Goal: Task Accomplishment & Management: Manage account settings

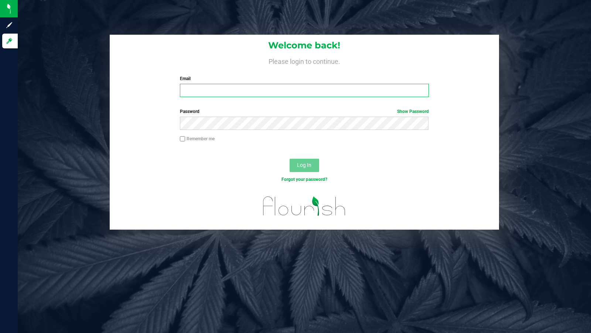
type input "[EMAIL_ADDRESS][PERSON_NAME][DOMAIN_NAME]"
click at [304, 158] on div "Log In" at bounding box center [305, 168] width 390 height 25
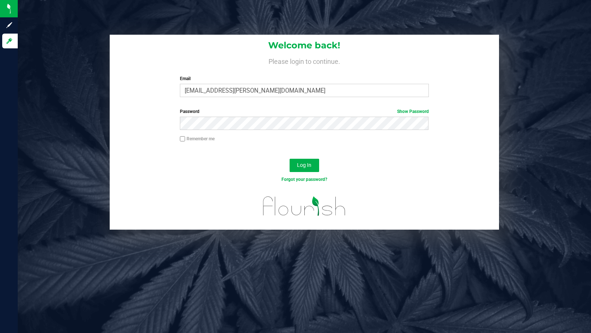
click at [304, 158] on div "Log In" at bounding box center [305, 168] width 390 height 25
click at [299, 163] on span "Log In" at bounding box center [304, 165] width 14 height 6
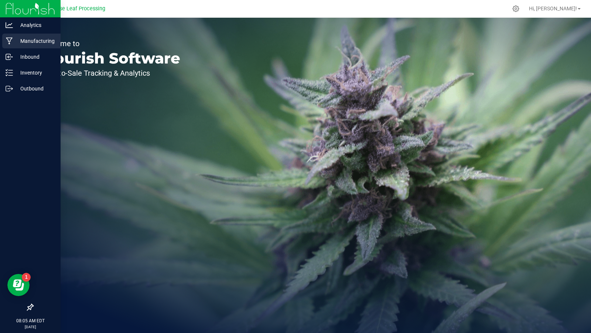
click at [13, 47] on div "Manufacturing" at bounding box center [31, 41] width 58 height 15
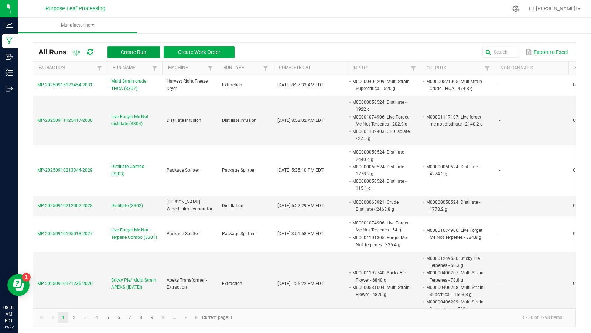
click at [152, 52] on button "Create Run" at bounding box center [133, 52] width 52 height 12
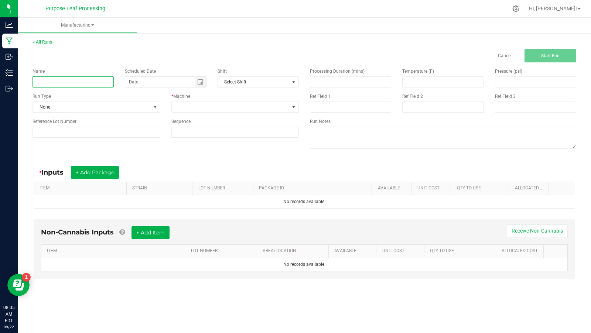
click at [92, 77] on input at bounding box center [73, 81] width 81 height 11
type input "Pressed THCA"
click at [50, 104] on span "None" at bounding box center [92, 107] width 118 height 10
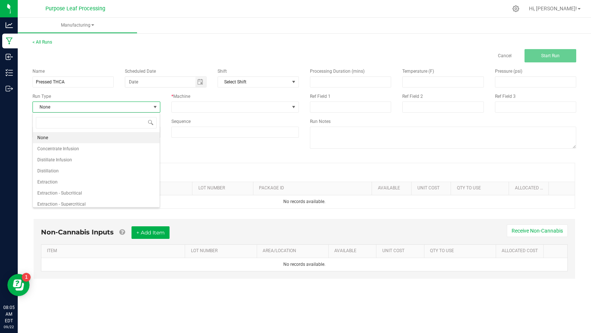
scroll to position [11, 127]
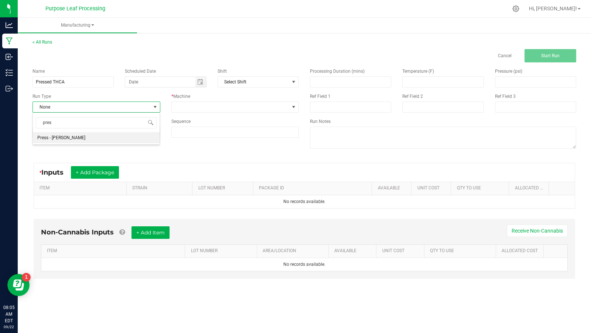
type input "press"
click at [52, 139] on span "Press - [PERSON_NAME]" at bounding box center [61, 137] width 48 height 7
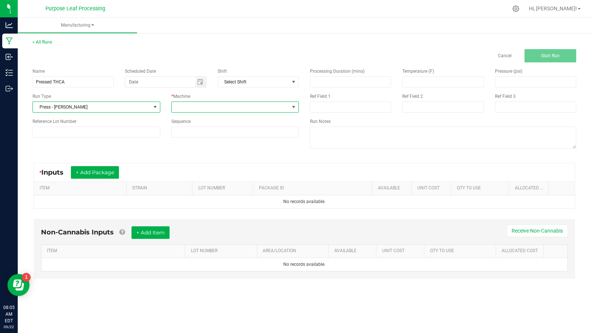
click at [213, 109] on span at bounding box center [231, 107] width 118 height 10
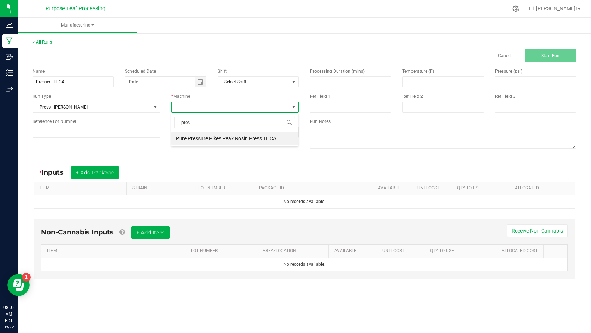
type input "press"
click at [213, 136] on li "Pure Pressure Pikes Peak Rosin Press THCA" at bounding box center [234, 138] width 127 height 13
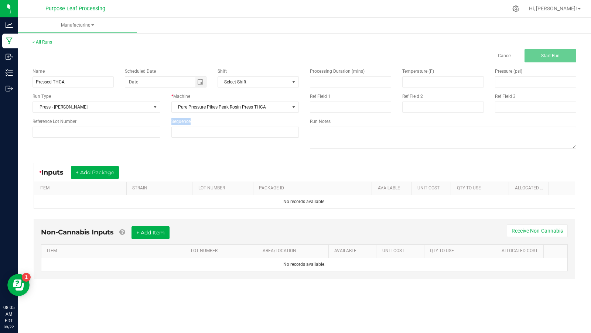
click at [168, 146] on div "Name Pressed THCA Scheduled Date Shift Select Shift Run Type Press - Crude THCA…" at bounding box center [304, 109] width 555 height 94
click at [171, 149] on div "Name Pressed THCA Scheduled Date Shift Select Shift Run Type Press - Crude THCA…" at bounding box center [304, 109] width 555 height 94
click at [85, 172] on button "+ Add Package" at bounding box center [95, 172] width 48 height 13
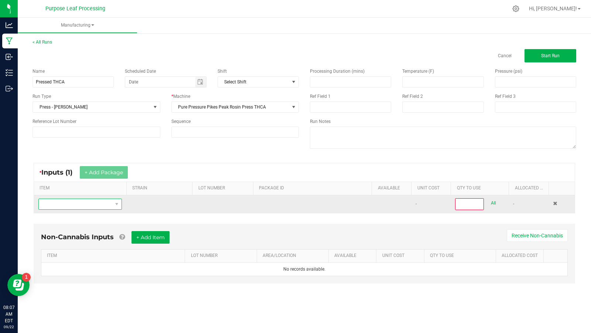
click at [68, 200] on span "NO DATA FOUND" at bounding box center [76, 204] width 74 height 10
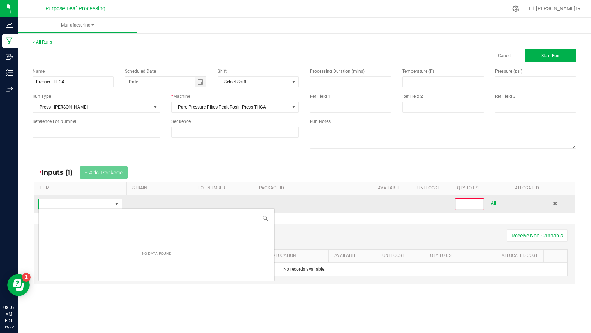
scroll to position [11, 83]
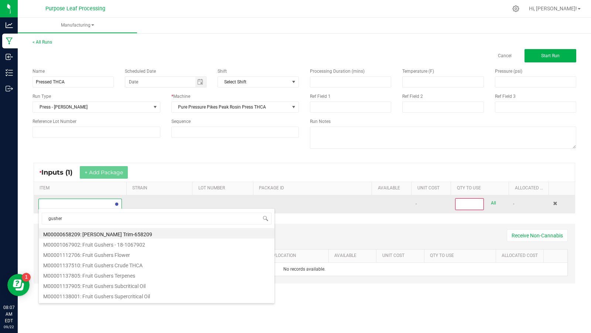
type input "gusher m"
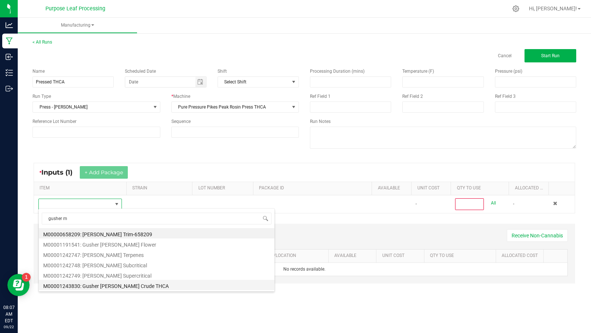
click at [122, 288] on li "M00001243830: Gusher [PERSON_NAME] Crude THCA" at bounding box center [157, 285] width 236 height 10
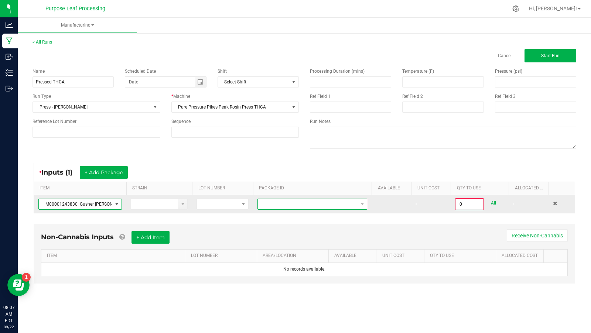
click at [286, 203] on span at bounding box center [308, 204] width 100 height 10
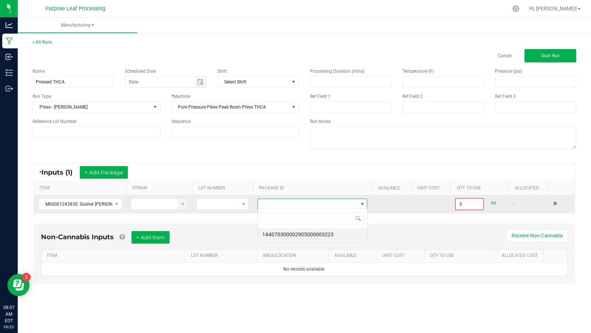
scroll to position [11, 110]
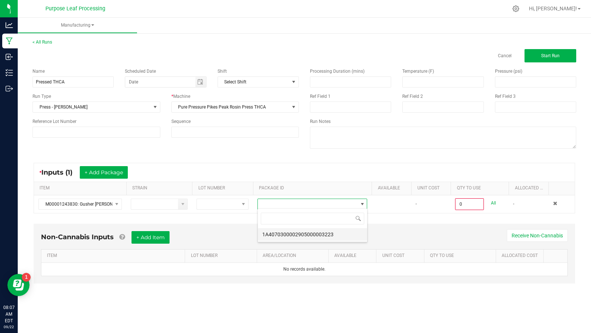
click at [287, 232] on li "1A4070300002905000003223" at bounding box center [312, 234] width 109 height 13
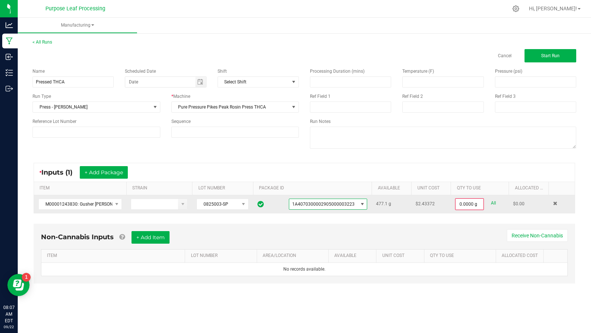
click at [494, 203] on link "All" at bounding box center [493, 203] width 5 height 10
type input "477.1000 g"
click at [472, 173] on div "* Inputs (1) + Add Package" at bounding box center [304, 172] width 541 height 18
click at [236, 147] on div "Name Pressed THCA Scheduled Date Shift Select Shift Run Type Press - Crude THCA…" at bounding box center [304, 109] width 555 height 94
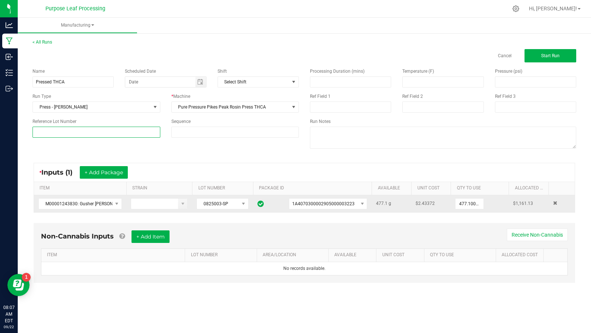
click at [135, 136] on input at bounding box center [97, 132] width 128 height 11
type input "0825003-SP"
click at [187, 153] on div "Name Pressed THCA Scheduled Date Shift Select Shift Run Type Press - Crude THCA…" at bounding box center [304, 109] width 555 height 94
click at [133, 143] on div "Name Pressed THCA Scheduled Date Shift Select Shift Run Type Press - Crude THCA…" at bounding box center [304, 109] width 555 height 94
click at [130, 136] on input "0825003-SP" at bounding box center [97, 132] width 128 height 11
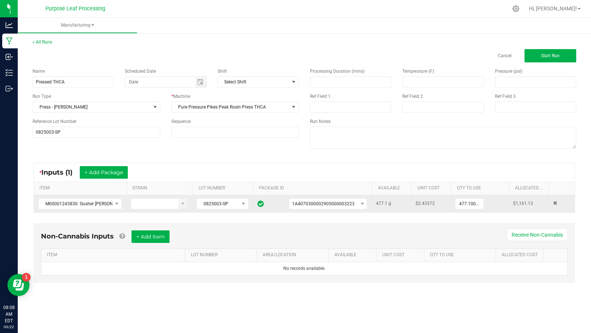
click at [130, 139] on div "Name Pressed THCA Scheduled Date Shift Select Shift Run Type Press - Crude THCA…" at bounding box center [165, 102] width 277 height 81
click at [135, 144] on div "Name Pressed THCA Scheduled Date Shift Select Shift Run Type Press - Crude THCA…" at bounding box center [304, 109] width 555 height 94
click at [97, 141] on div "Name Pressed THCA Scheduled Date Shift Select Shift Run Type Press - Crude THCA…" at bounding box center [165, 102] width 277 height 81
click at [85, 137] on div "Name Pressed THCA Scheduled Date Shift Select Shift Run Type Press - Crude THCA…" at bounding box center [165, 102] width 277 height 81
click at [85, 135] on input "0825003-SP" at bounding box center [97, 132] width 128 height 11
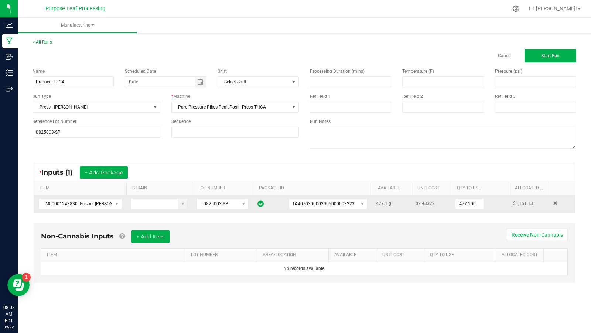
click at [83, 144] on div "Name Pressed THCA Scheduled Date Shift Select Shift Run Type Press - Crude THCA…" at bounding box center [304, 109] width 555 height 94
click at [45, 135] on input "0825003-SP" at bounding box center [97, 132] width 128 height 11
click at [43, 130] on input "0825003-SP" at bounding box center [97, 132] width 128 height 11
click at [39, 132] on input "0825003-SP" at bounding box center [97, 132] width 128 height 11
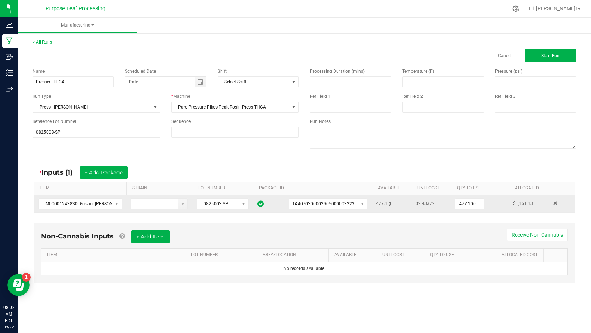
click at [44, 137] on div "Name Pressed THCA Scheduled Date Shift Select Shift Run Type Press - Crude THCA…" at bounding box center [165, 102] width 277 height 81
click at [44, 139] on div "Name Pressed THCA Scheduled Date Shift Select Shift Run Type Press - Crude THCA…" at bounding box center [165, 102] width 277 height 81
click at [44, 140] on div "Name Pressed THCA Scheduled Date Shift Select Shift Run Type Press - Crude THCA…" at bounding box center [165, 102] width 277 height 81
click at [77, 141] on div "Name Pressed THCA Scheduled Date Shift Select Shift Run Type Press - Crude THCA…" at bounding box center [165, 102] width 277 height 81
click at [97, 146] on div "Name Pressed THCA Scheduled Date Shift Select Shift Run Type Press - Crude THCA…" at bounding box center [304, 109] width 555 height 94
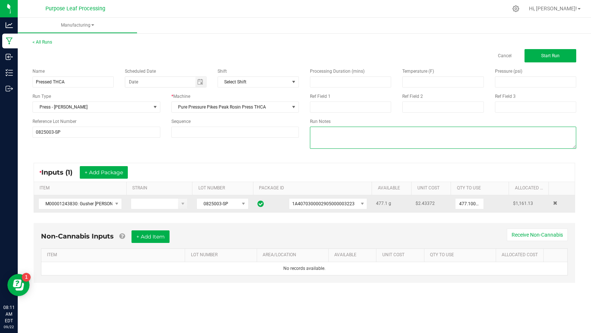
click at [318, 140] on textarea at bounding box center [443, 138] width 266 height 22
type textarea "46.3g lost to hot plates during press process"
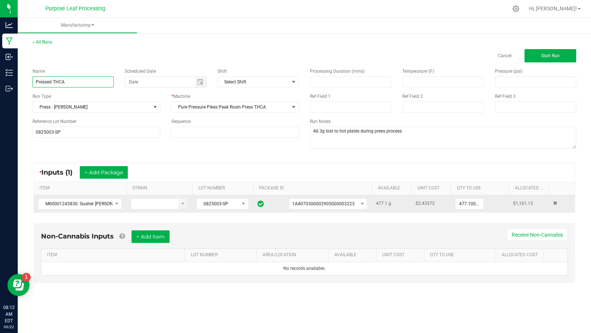
click at [103, 81] on input "Pressed THCA" at bounding box center [73, 81] width 81 height 11
type input "Pressed THCA (3336)"
click at [550, 57] on span "Start Run" at bounding box center [550, 55] width 18 height 5
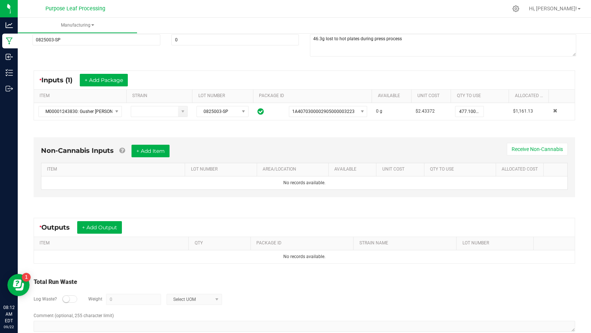
scroll to position [119, 0]
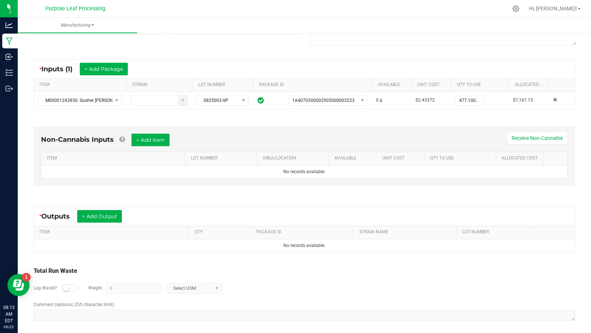
click at [127, 215] on div "* Outputs + Add Output" at bounding box center [84, 216] width 88 height 13
click at [119, 215] on button "+ Add Output" at bounding box center [99, 216] width 45 height 13
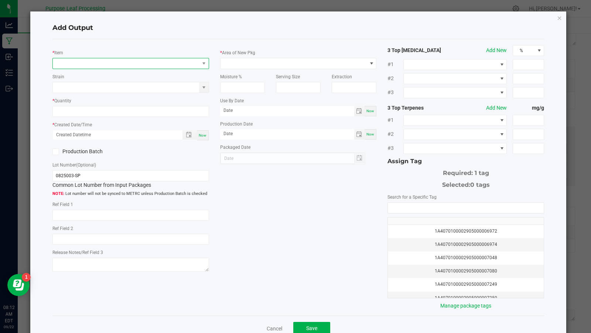
click at [107, 63] on span "NO DATA FOUND" at bounding box center [126, 63] width 147 height 10
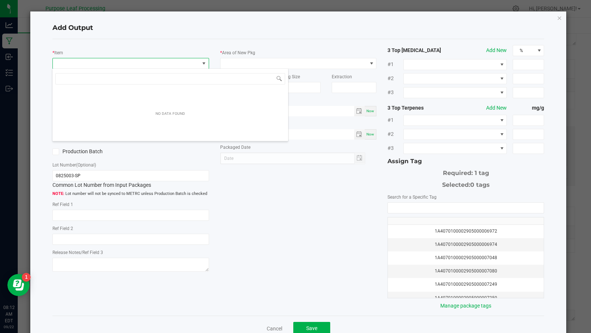
scroll to position [11, 157]
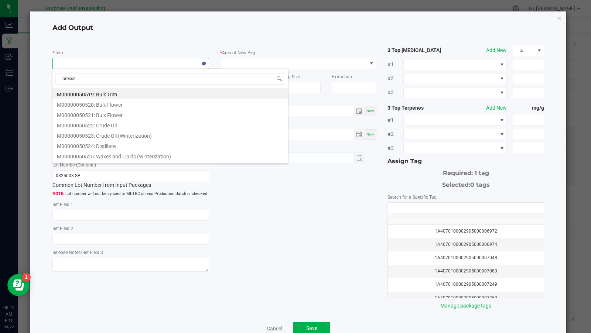
type input "pressed"
click at [121, 94] on li "M00000078515: Pressed THCA" at bounding box center [170, 93] width 236 height 10
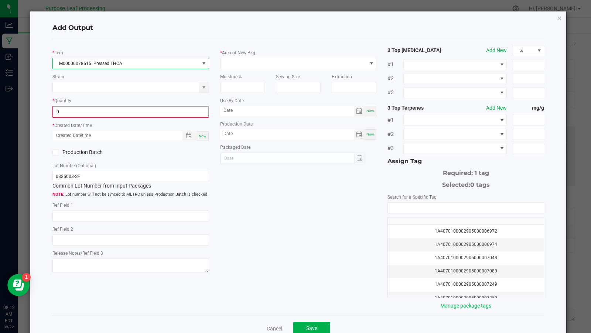
click at [117, 107] on input "0" at bounding box center [130, 112] width 155 height 10
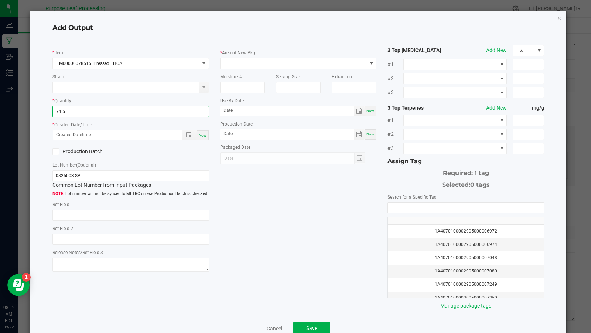
type input "74.5000 g"
click at [206, 133] on div "Now" at bounding box center [203, 135] width 12 height 10
type input "[DATE] 8:12 AM"
type input "[DATE]"
click at [79, 149] on label "Production Batch" at bounding box center [88, 152] width 73 height 8
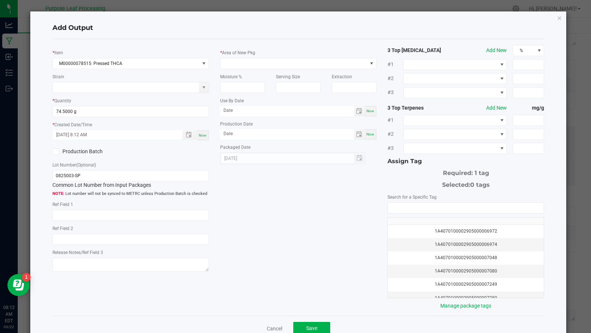
click at [0, 0] on input "Production Batch" at bounding box center [0, 0] width 0 height 0
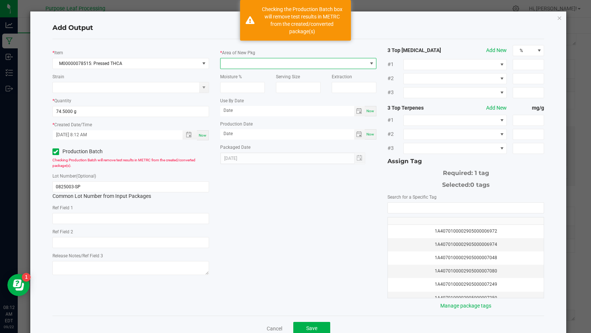
click at [239, 65] on span at bounding box center [294, 63] width 147 height 10
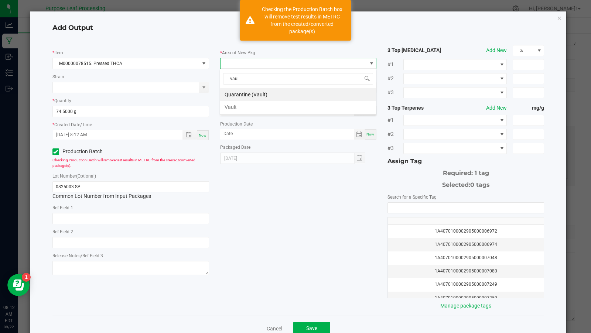
type input "vault"
click at [234, 107] on li "Vault" at bounding box center [298, 107] width 156 height 13
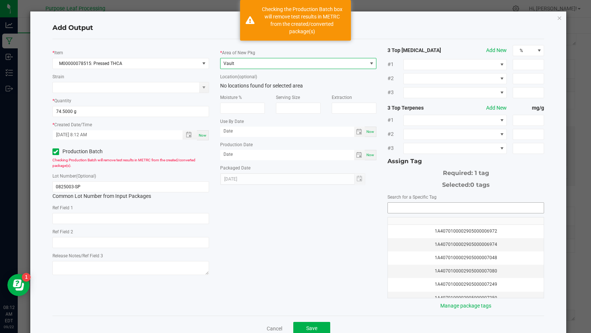
click at [405, 210] on input "NO DATA FOUND" at bounding box center [466, 208] width 156 height 10
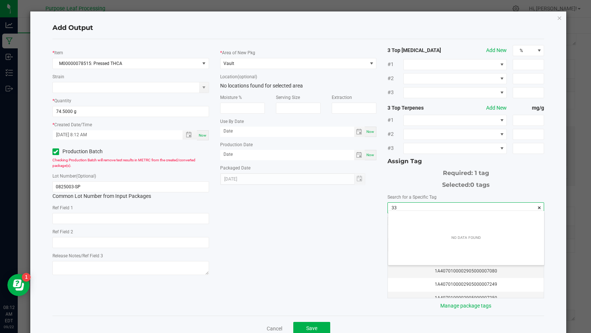
scroll to position [10, 156]
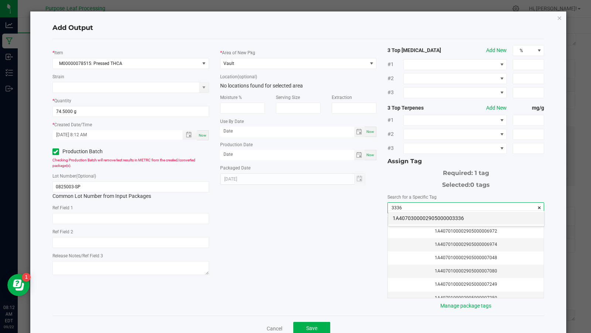
click at [426, 215] on li "1A4070300002905000003336" at bounding box center [466, 218] width 156 height 13
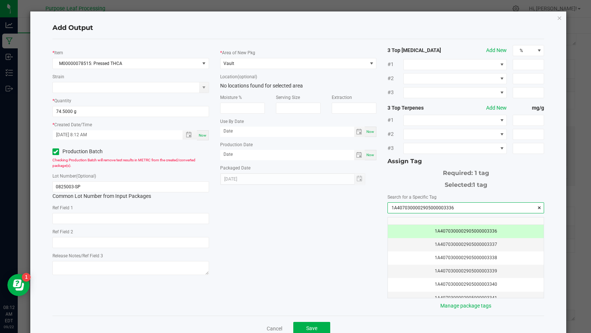
type input "1A4070300002905000003336"
click at [327, 215] on div "* Item M00000078515: Pressed THCA Strain * Quantity 74.5000 g * Created Date/Ti…" at bounding box center [298, 177] width 503 height 265
click at [310, 322] on button "Save" at bounding box center [311, 328] width 37 height 13
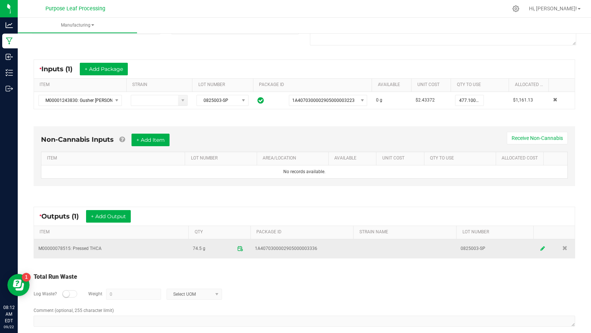
click at [540, 245] on link at bounding box center [542, 249] width 11 height 14
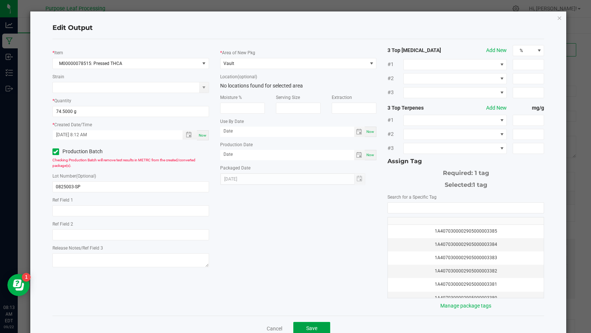
click at [302, 323] on button "Save" at bounding box center [311, 328] width 37 height 13
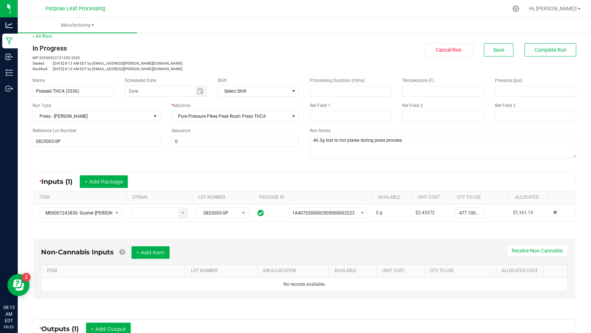
scroll to position [124, 0]
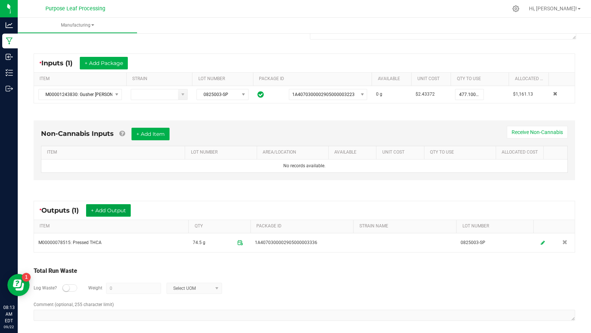
click at [123, 208] on button "+ Add Output" at bounding box center [108, 210] width 45 height 13
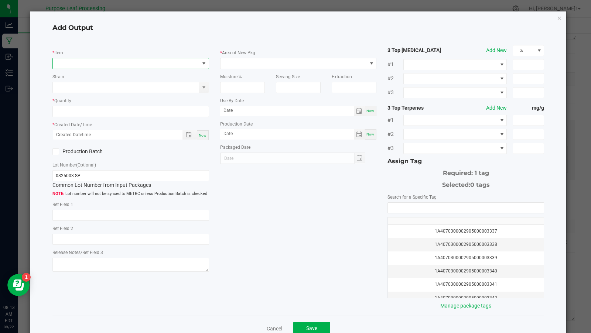
click at [103, 63] on span "NO DATA FOUND" at bounding box center [126, 63] width 147 height 10
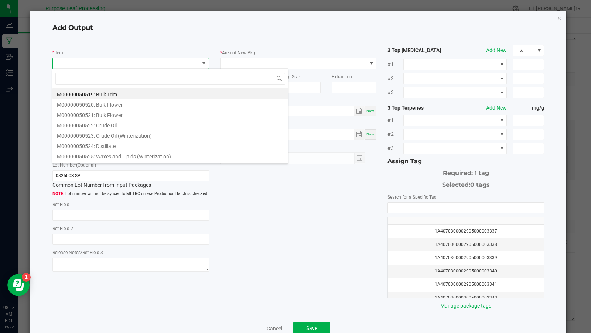
scroll to position [11, 157]
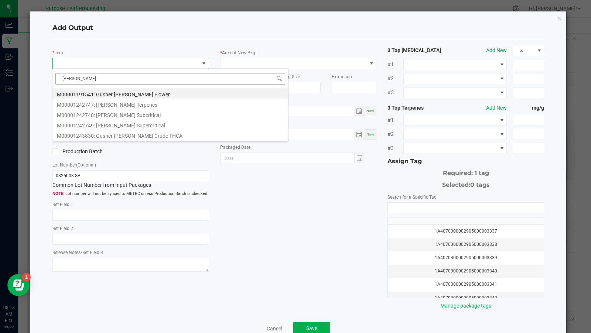
click at [120, 79] on input "[PERSON_NAME]" at bounding box center [170, 78] width 230 height 11
type input "thca"
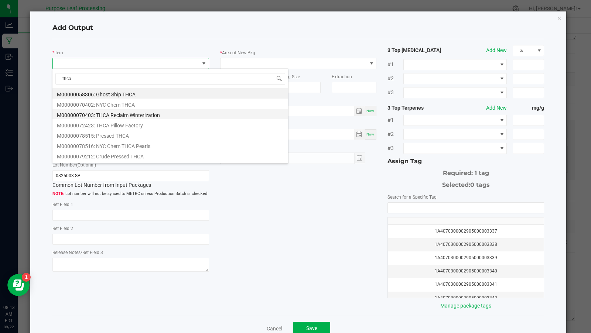
click at [112, 113] on li "M00000070403: THCA Reclaim Winterization" at bounding box center [170, 114] width 236 height 10
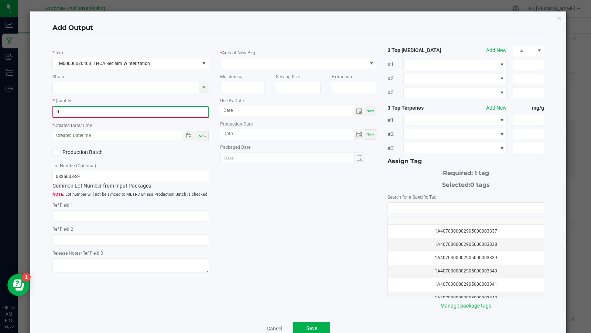
click at [98, 110] on input "0" at bounding box center [130, 112] width 155 height 10
type input "356.3000 g"
click at [132, 146] on div "Production Batch" at bounding box center [131, 151] width 168 height 11
click at [200, 133] on span "Now" at bounding box center [203, 135] width 8 height 4
type input "[DATE] 8:13 AM"
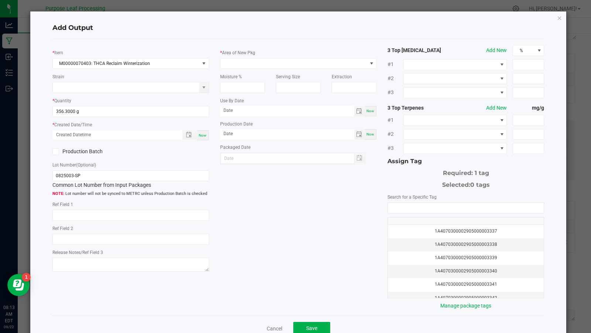
type input "[DATE]"
click at [69, 150] on label "Production Batch" at bounding box center [88, 152] width 73 height 8
click at [0, 0] on input "Production Batch" at bounding box center [0, 0] width 0 height 0
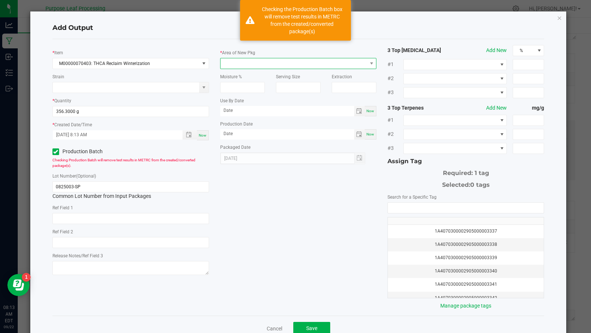
click at [233, 61] on span at bounding box center [294, 63] width 147 height 10
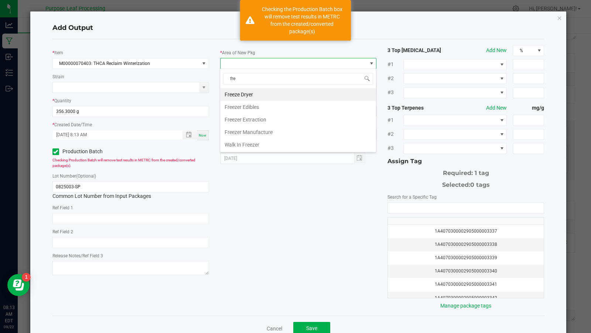
type input "free"
click at [260, 118] on li "Freezer Extraction" at bounding box center [298, 119] width 156 height 13
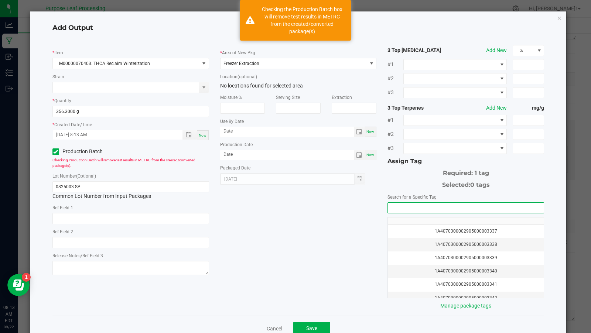
click at [396, 203] on input "NO DATA FOUND" at bounding box center [466, 208] width 156 height 10
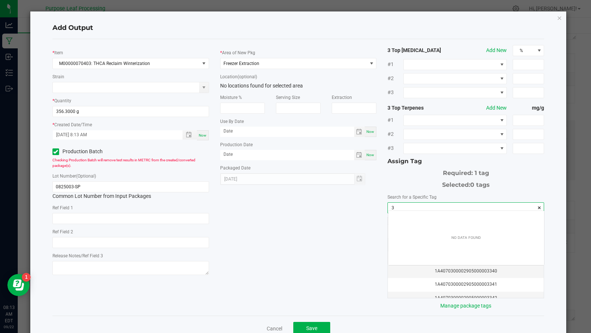
scroll to position [10, 156]
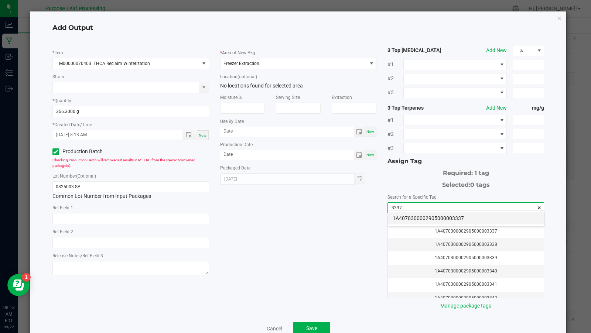
click at [401, 216] on li "1A4070300002905000003337" at bounding box center [466, 218] width 156 height 13
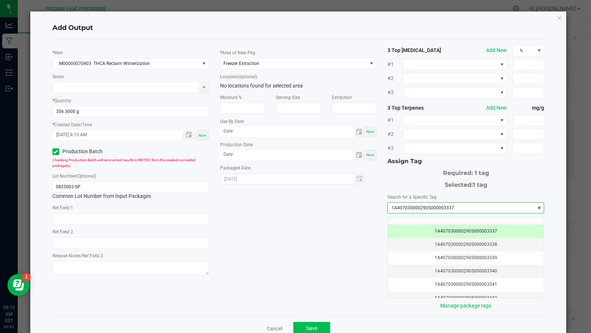
type input "1A4070300002905000003337"
click at [308, 325] on span "Save" at bounding box center [311, 328] width 11 height 6
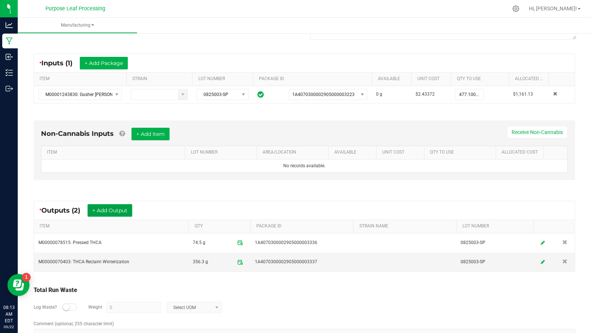
scroll to position [0, 0]
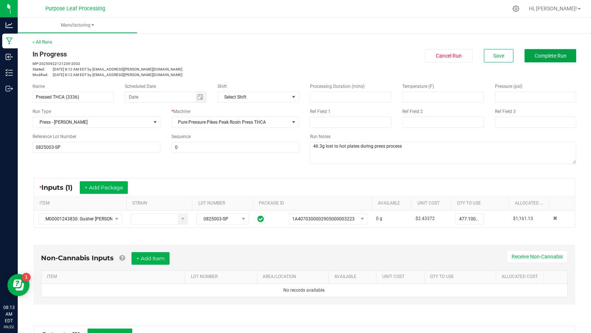
click at [545, 56] on span "Complete Run" at bounding box center [551, 56] width 32 height 6
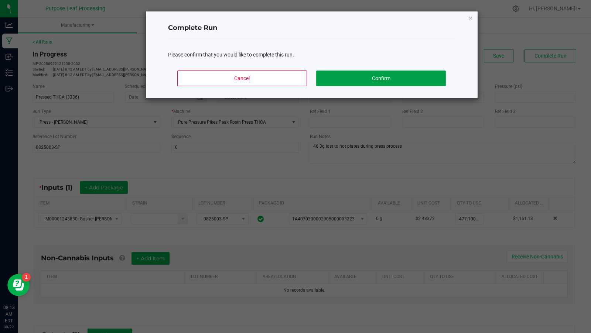
click at [402, 75] on button "Confirm" at bounding box center [380, 79] width 129 height 16
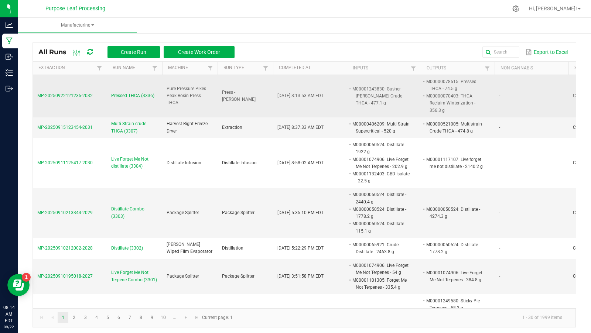
click at [142, 95] on span "Pressed THCA (3336)" at bounding box center [132, 95] width 43 height 7
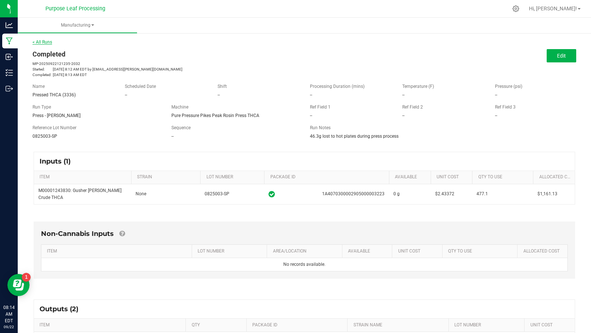
click at [49, 41] on link "< All Runs" at bounding box center [43, 42] width 20 height 5
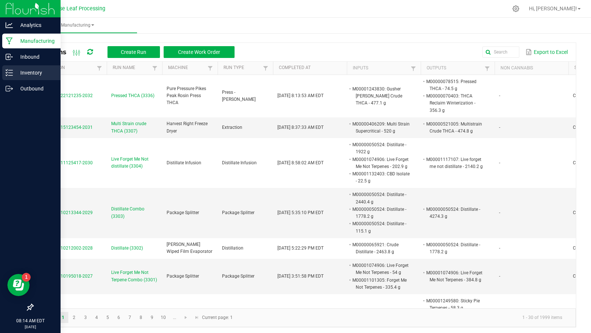
click at [20, 71] on p "Inventory" at bounding box center [35, 72] width 44 height 9
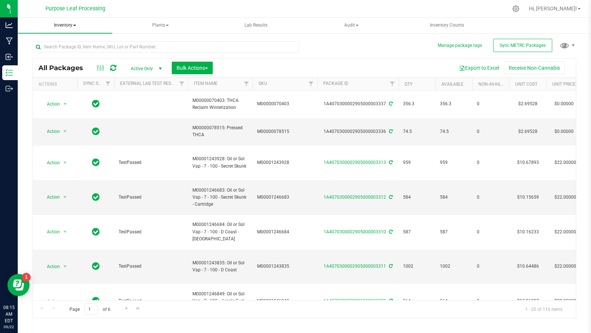
click at [83, 28] on span "Inventory" at bounding box center [65, 26] width 95 height 16
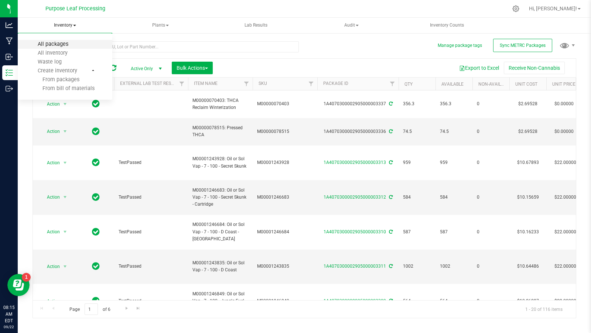
click at [59, 45] on span "All packages" at bounding box center [53, 44] width 51 height 6
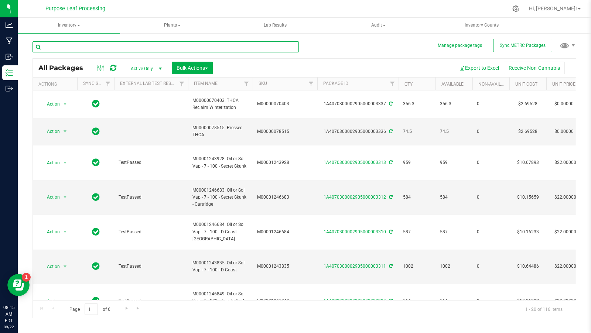
click at [107, 50] on input "text" at bounding box center [166, 46] width 266 height 11
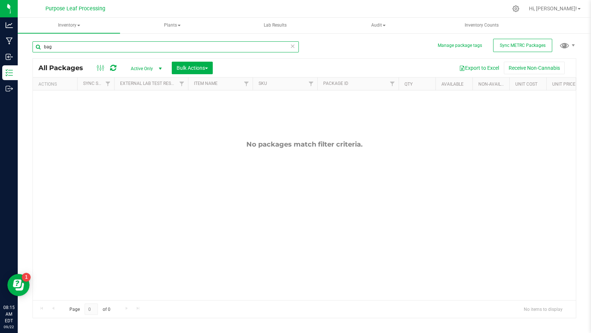
click at [106, 49] on input "bag" at bounding box center [166, 46] width 266 height 11
type input "bag"
click at [76, 25] on span "Inventory" at bounding box center [69, 26] width 102 height 16
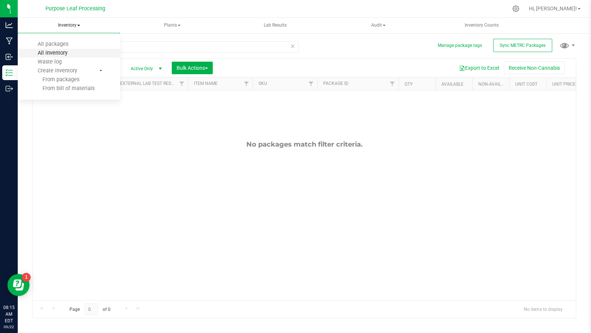
click at [56, 53] on span "All inventory" at bounding box center [53, 53] width 50 height 6
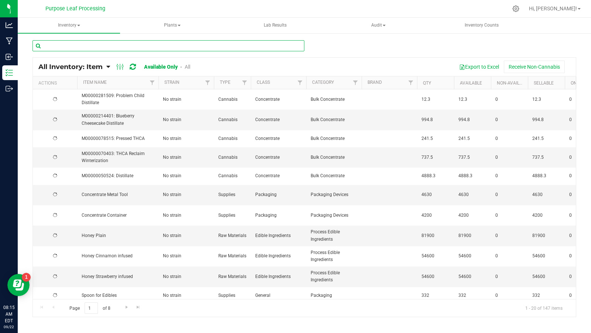
click at [68, 44] on input "text" at bounding box center [169, 45] width 272 height 11
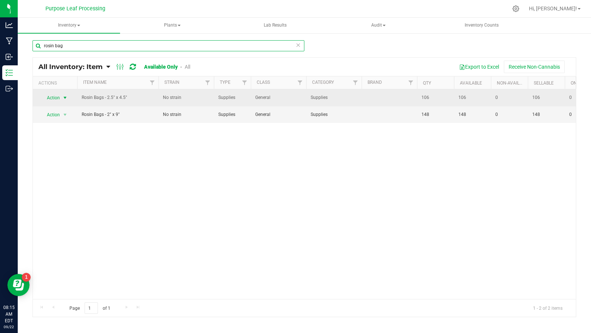
type input "rosin bag"
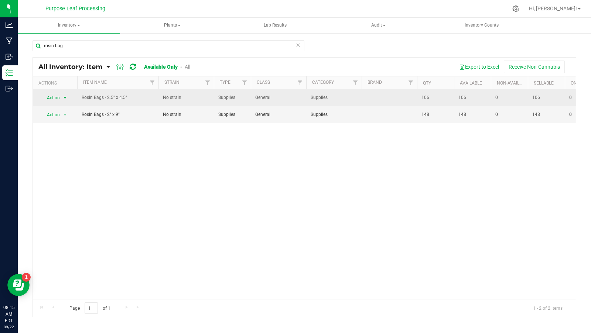
click at [63, 98] on span "select" at bounding box center [65, 98] width 6 height 6
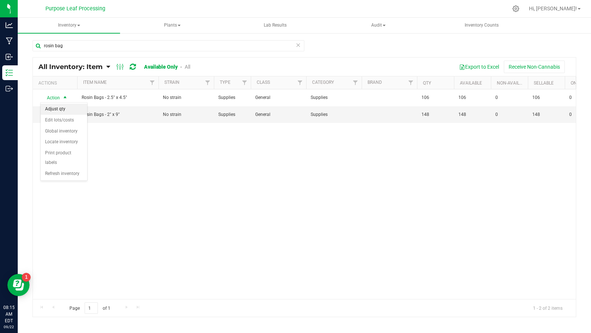
click at [61, 110] on li "Adjust qty" at bounding box center [64, 109] width 47 height 11
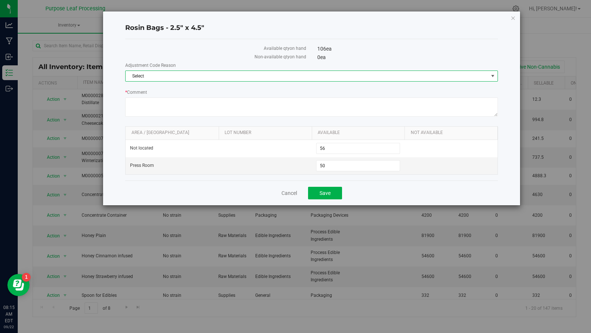
click at [295, 74] on span "Select" at bounding box center [307, 76] width 363 height 10
click at [293, 85] on li "Incorrect Quantity" at bounding box center [312, 87] width 372 height 11
click at [287, 190] on link "Cancel" at bounding box center [289, 193] width 16 height 7
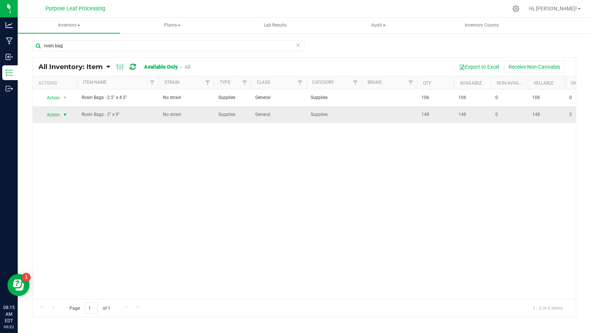
click at [59, 112] on span "Action" at bounding box center [50, 115] width 20 height 10
click at [61, 126] on li "Adjust qty" at bounding box center [64, 126] width 47 height 11
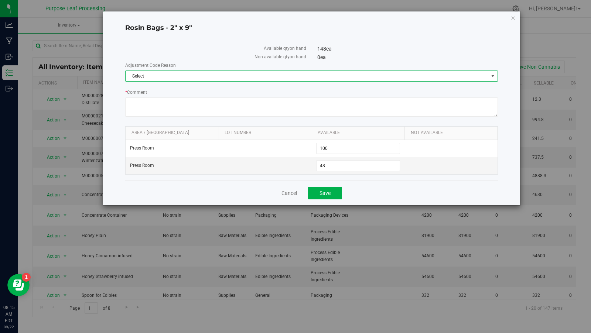
click at [147, 78] on span "Select" at bounding box center [307, 76] width 363 height 10
click at [150, 91] on li "Incorrect Quantity" at bounding box center [312, 87] width 372 height 11
click at [176, 99] on textarea "* Comment" at bounding box center [311, 107] width 373 height 19
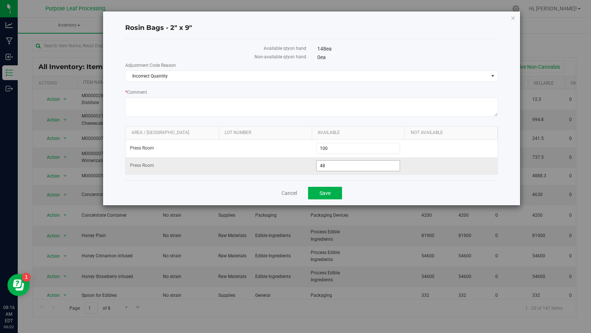
click at [341, 164] on span "48 48" at bounding box center [358, 165] width 84 height 11
click at [341, 164] on input "48" at bounding box center [358, 166] width 83 height 10
type input "6"
click at [300, 102] on textarea "* Comment" at bounding box center [311, 107] width 373 height 19
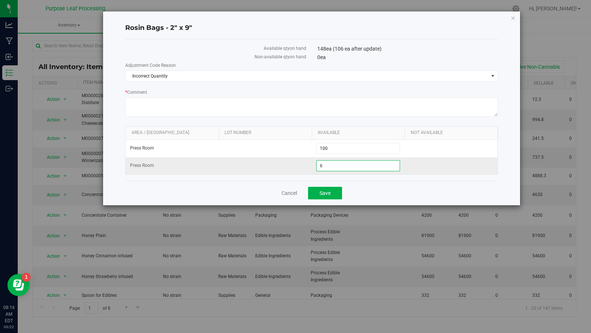
click at [324, 163] on span "6 6" at bounding box center [358, 165] width 84 height 11
click at [324, 163] on input "6" at bounding box center [358, 166] width 83 height 10
click at [388, 184] on div "Cancel Save" at bounding box center [311, 193] width 373 height 25
click at [322, 111] on textarea "* Comment" at bounding box center [311, 107] width 373 height 19
drag, startPoint x: 289, startPoint y: 102, endPoint x: 136, endPoint y: 102, distance: 153.3
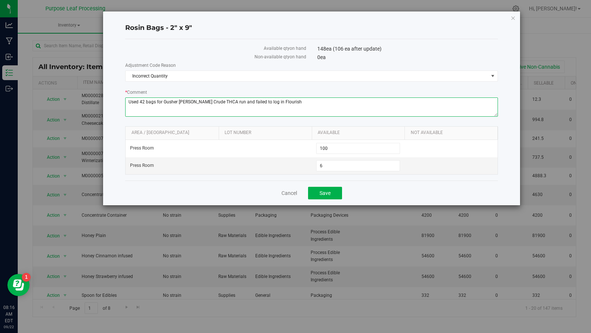
click at [136, 102] on textarea "* Comment" at bounding box center [311, 107] width 373 height 19
click at [276, 103] on textarea "* Comment" at bounding box center [311, 107] width 373 height 19
drag, startPoint x: 276, startPoint y: 102, endPoint x: 117, endPoint y: 100, distance: 159.6
click at [117, 100] on div "Rosin Bags - 2" x 9" Available qty on hand 148 ea (106 ea after update) Non-ava…" at bounding box center [311, 108] width 417 height 194
type textarea "Used 42 bags for Gusher [PERSON_NAME] Crude THCA run and failed to log in Flour…"
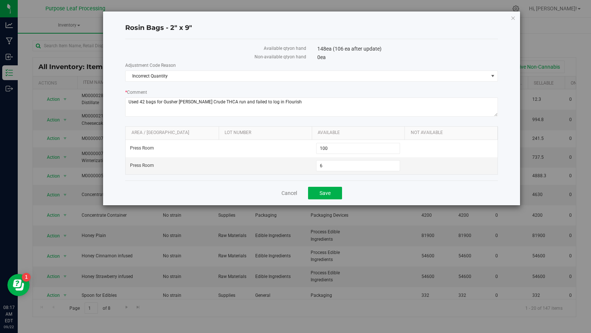
click at [314, 119] on form "Adjustment Code Reason Incorrect Quantity Select Incorrect Quantity * Comment A…" at bounding box center [311, 118] width 373 height 113
click at [326, 191] on span "Save" at bounding box center [325, 193] width 11 height 6
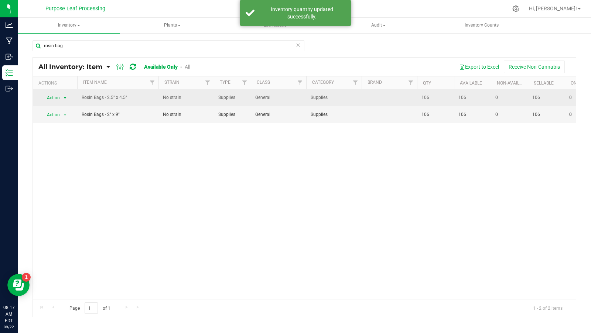
click at [64, 96] on span "select" at bounding box center [65, 98] width 6 height 6
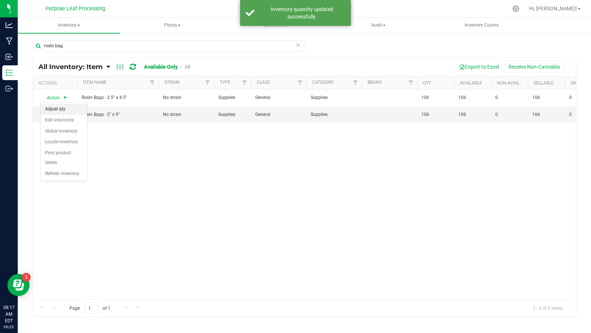
click at [65, 112] on li "Adjust qty" at bounding box center [64, 109] width 47 height 11
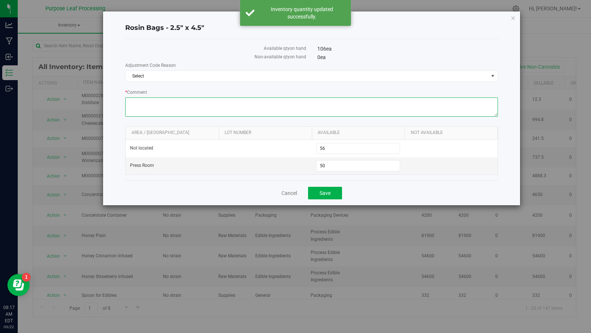
click at [140, 107] on textarea "* Comment" at bounding box center [311, 107] width 373 height 19
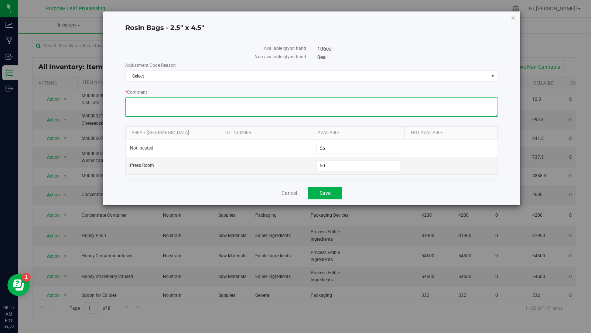
paste textarea "Used 42 bags for Gusher [PERSON_NAME] Crude THCA run and failed to log in Flour…"
click at [143, 99] on textarea "* Comment" at bounding box center [311, 107] width 373 height 19
type textarea "Used 19 bags for Gusher [PERSON_NAME] Crude THCA run and failed to log in Flour…"
click at [176, 182] on div "Cancel Save" at bounding box center [311, 193] width 373 height 25
click at [325, 164] on span "50 50" at bounding box center [358, 165] width 84 height 11
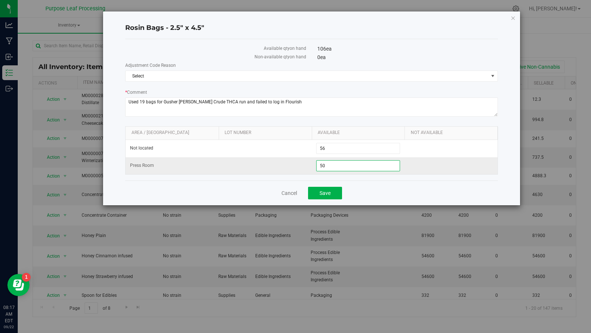
click at [325, 164] on input "50" at bounding box center [358, 166] width 83 height 10
type input "31"
click at [368, 185] on div "Cancel Save" at bounding box center [311, 193] width 373 height 25
click at [337, 190] on button "Save" at bounding box center [325, 193] width 34 height 13
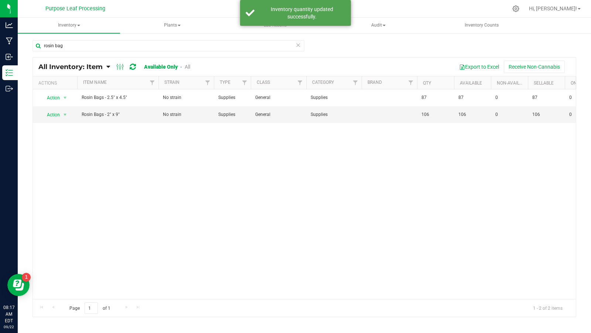
drag, startPoint x: 282, startPoint y: 155, endPoint x: 318, endPoint y: 178, distance: 42.7
click at [318, 178] on div "Action Action Adjust qty Edit lots/costs Global inventory Locate inventory Prin…" at bounding box center [304, 194] width 543 height 210
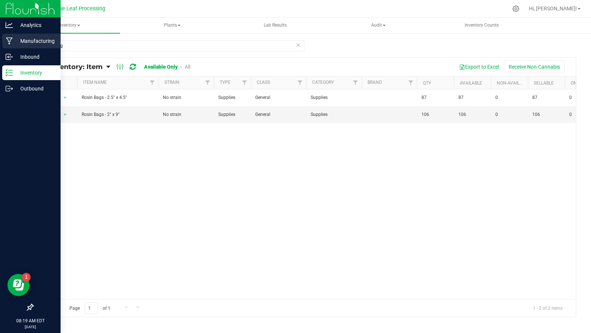
click at [8, 41] on icon at bounding box center [9, 41] width 7 height 7
